Goal: Task Accomplishment & Management: Manage account settings

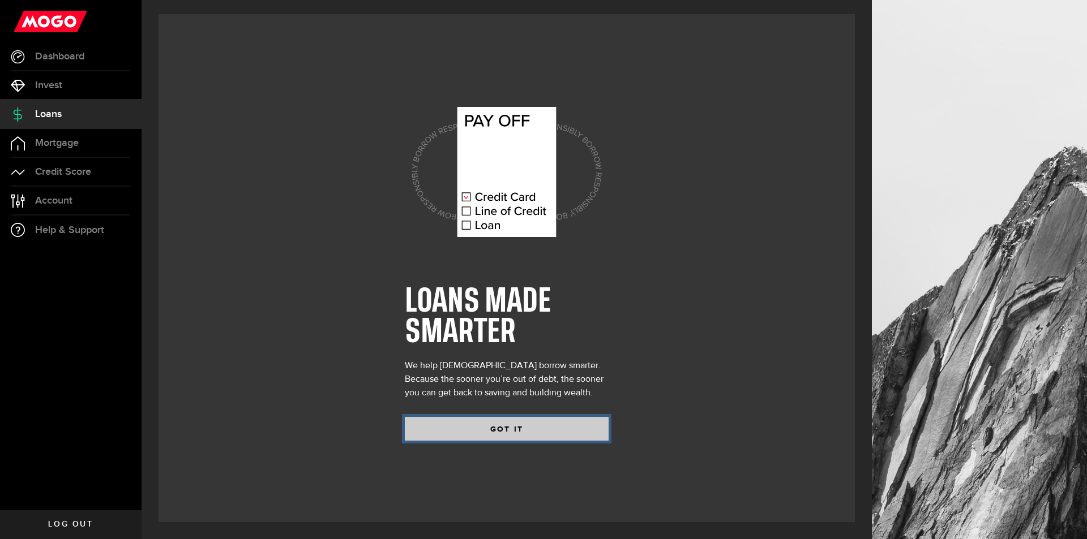
click at [553, 423] on button "GOT IT" at bounding box center [507, 429] width 204 height 24
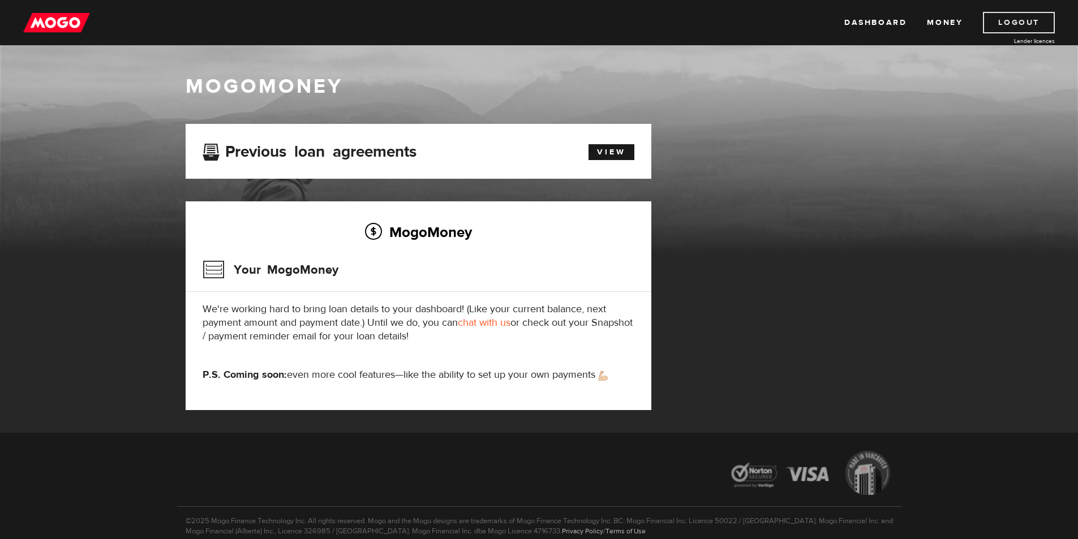
click at [1025, 20] on link "Logout" at bounding box center [1019, 23] width 72 height 22
